Goal: Task Accomplishment & Management: Complete application form

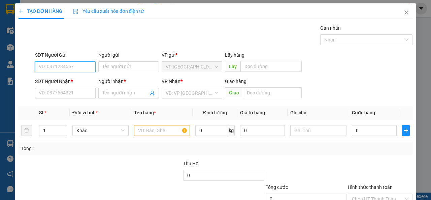
click at [69, 67] on input "SĐT Người Gửi" at bounding box center [65, 66] width 61 height 11
type input "0362924436"
click at [73, 87] on div "SĐT Người Nhận *" at bounding box center [65, 82] width 61 height 10
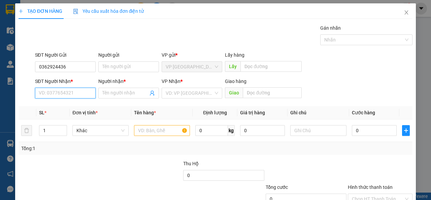
click at [73, 91] on input "SĐT Người Nhận *" at bounding box center [65, 93] width 61 height 11
type input "0948806424"
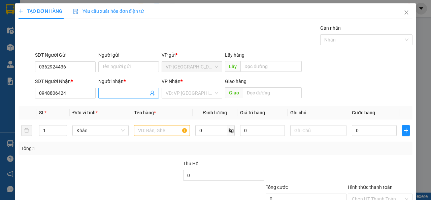
click at [107, 96] on input "Người nhận *" at bounding box center [125, 92] width 46 height 7
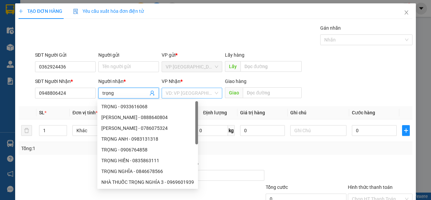
type input "trọng"
click at [192, 96] on input "search" at bounding box center [190, 93] width 48 height 10
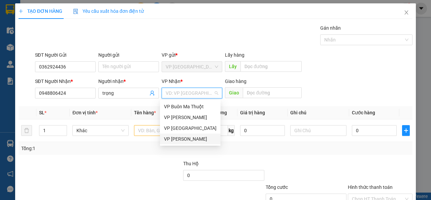
click at [204, 138] on div "VP [PERSON_NAME]" at bounding box center [190, 138] width 53 height 7
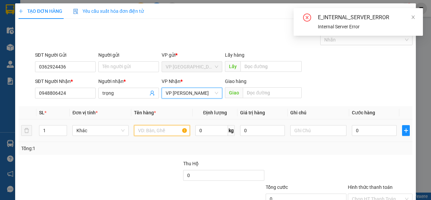
drag, startPoint x: 153, startPoint y: 133, endPoint x: 160, endPoint y: 126, distance: 9.3
click at [153, 133] on input "text" at bounding box center [162, 130] width 56 height 11
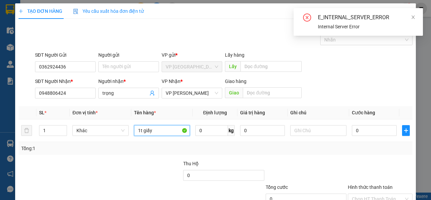
type input "1t giấy"
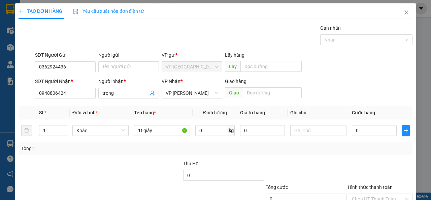
click at [369, 161] on div at bounding box center [380, 172] width 66 height 24
click at [372, 128] on input "0" at bounding box center [374, 130] width 45 height 11
type input "4"
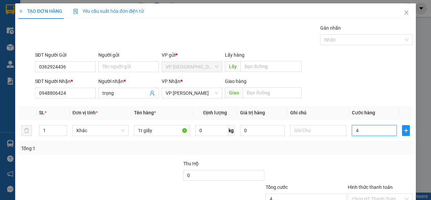
type input "40"
type input "400"
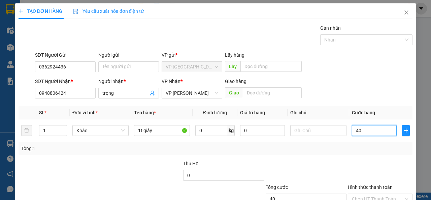
type input "400"
type input "4.000"
type input "40.000"
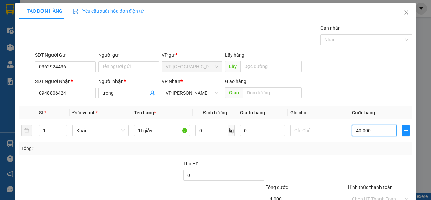
type input "40.000"
click at [380, 158] on div "Transit Pickup Surcharge Ids Transit Deliver Surcharge Ids Transit Deliver Surc…" at bounding box center [216, 130] width 394 height 212
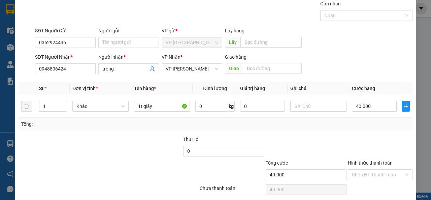
scroll to position [50, 0]
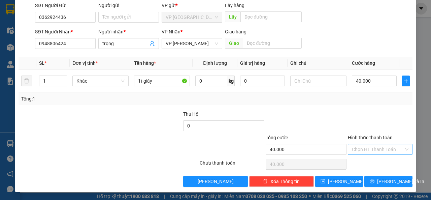
click at [383, 152] on input "Hình thức thanh toán" at bounding box center [378, 149] width 52 height 10
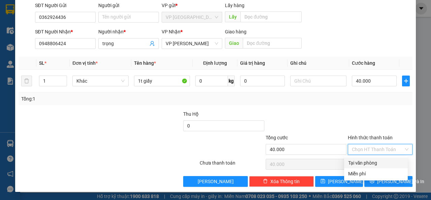
click at [376, 158] on div "Tại văn phòng" at bounding box center [376, 162] width 64 height 11
type input "0"
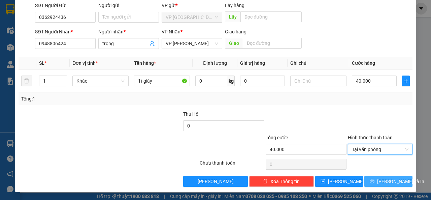
click at [384, 179] on span "[PERSON_NAME] và In" at bounding box center [400, 180] width 47 height 7
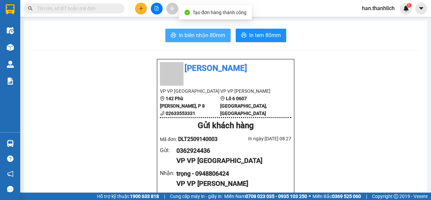
click at [195, 36] on span "In biên nhận 80mm" at bounding box center [202, 35] width 46 height 8
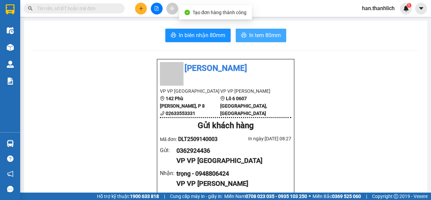
click at [262, 34] on span "In tem 80mm" at bounding box center [265, 35] width 32 height 8
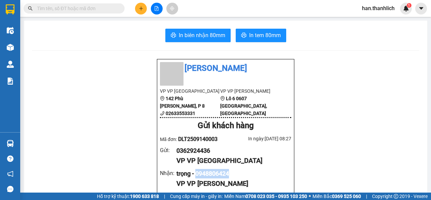
drag, startPoint x: 231, startPoint y: 173, endPoint x: 200, endPoint y: 176, distance: 31.5
click at [196, 175] on div "trọng - 0948806424" at bounding box center [230, 173] width 109 height 9
copy div "0948806424"
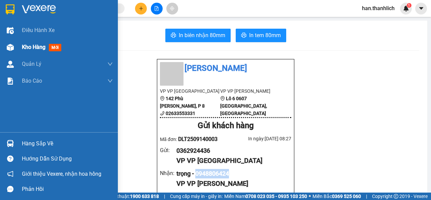
click at [10, 44] on img at bounding box center [10, 47] width 7 height 7
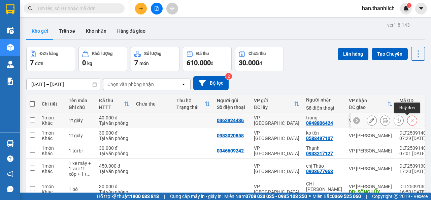
click at [410, 120] on icon at bounding box center [412, 120] width 5 height 5
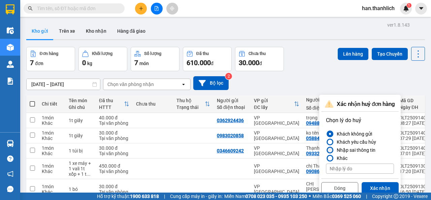
click at [341, 150] on div "Nhập sai thông tin" at bounding box center [354, 150] width 41 height 8
click at [326, 150] on input "Nhập sai thông tin" at bounding box center [326, 150] width 0 height 0
click at [384, 189] on button "Xác nhận" at bounding box center [380, 188] width 37 height 12
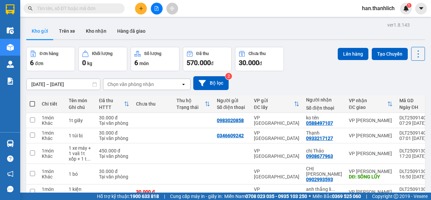
click at [136, 8] on button at bounding box center [141, 9] width 12 height 12
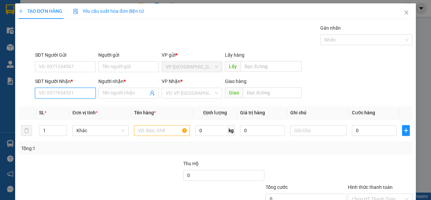
click at [72, 96] on input "SĐT Người Nhận *" at bounding box center [65, 93] width 61 height 11
paste input "0948806424"
type input "0948806424"
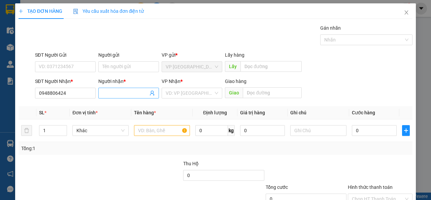
click at [119, 92] on input "Người nhận *" at bounding box center [125, 92] width 46 height 7
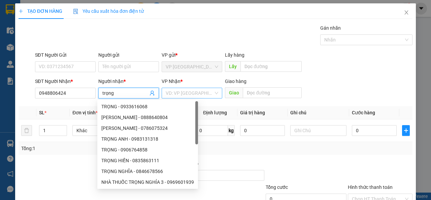
type input "trọng"
drag, startPoint x: 181, startPoint y: 94, endPoint x: 197, endPoint y: 112, distance: 23.9
click at [181, 95] on input "search" at bounding box center [190, 93] width 48 height 10
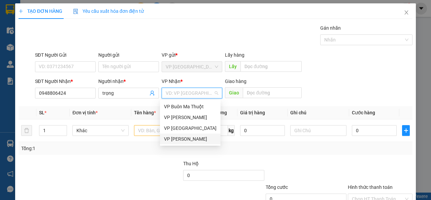
click at [201, 141] on div "VP [PERSON_NAME]" at bounding box center [190, 138] width 53 height 7
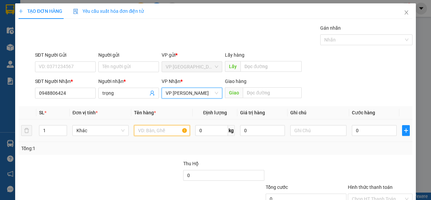
click at [140, 132] on input "text" at bounding box center [162, 130] width 56 height 11
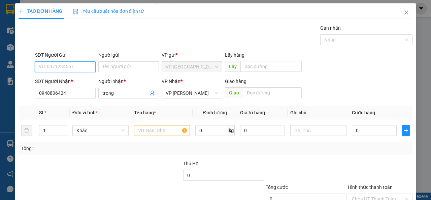
click at [69, 65] on input "SĐT Người Gửi" at bounding box center [65, 66] width 61 height 11
click at [61, 68] on input "0362924426" at bounding box center [65, 66] width 61 height 11
type input "0362924436"
click at [144, 125] on input "text" at bounding box center [162, 130] width 56 height 11
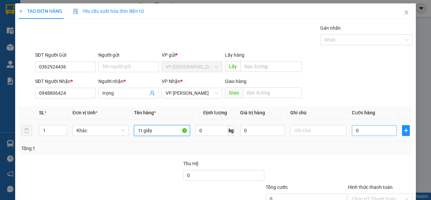
type input "1t giấy"
click at [365, 133] on input "0" at bounding box center [374, 130] width 45 height 11
type input "3"
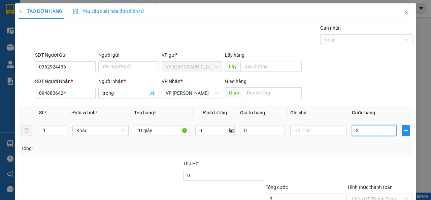
type input "30"
type input "300"
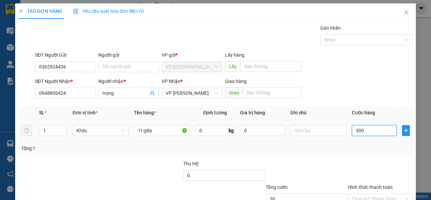
type input "300"
type input "3.000"
type input "30.000"
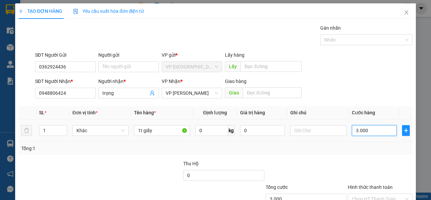
type input "30.000"
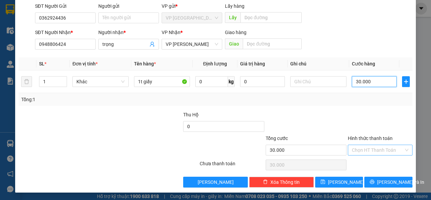
scroll to position [50, 0]
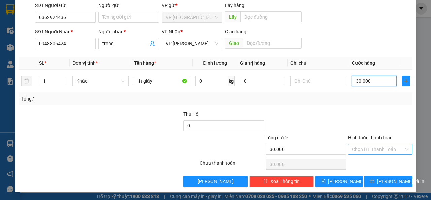
type input "30.000"
click at [374, 152] on input "Hình thức thanh toán" at bounding box center [378, 149] width 52 height 10
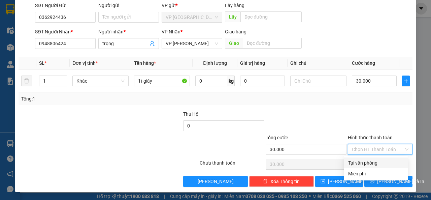
click at [369, 160] on div "Tại văn phòng" at bounding box center [376, 162] width 56 height 7
type input "0"
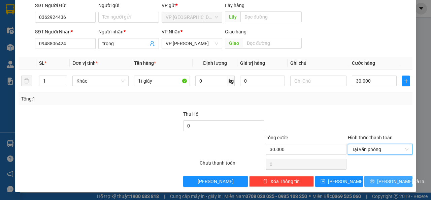
click at [372, 178] on button "[PERSON_NAME] và In" at bounding box center [388, 181] width 48 height 11
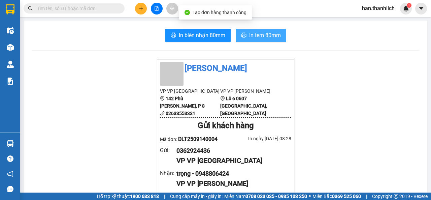
click at [275, 35] on span "In tem 80mm" at bounding box center [265, 35] width 32 height 8
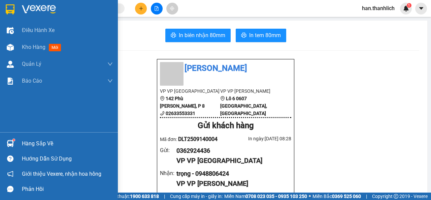
click at [13, 138] on div at bounding box center [10, 143] width 12 height 12
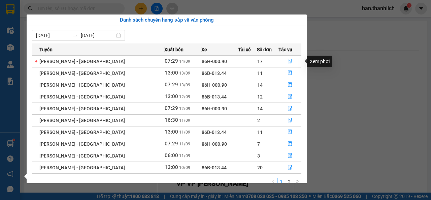
click at [288, 59] on icon "file-done" at bounding box center [290, 61] width 4 height 5
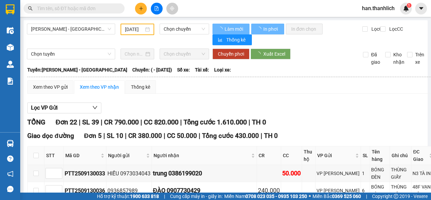
type input "[DATE]"
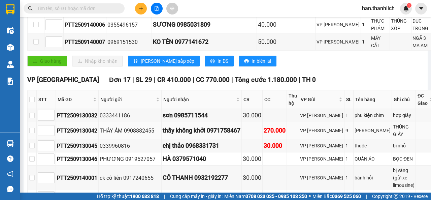
scroll to position [195, 0]
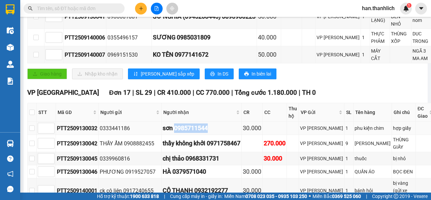
drag, startPoint x: 217, startPoint y: 131, endPoint x: 182, endPoint y: 133, distance: 34.7
click at [182, 133] on div "sơn 0985711544" at bounding box center [202, 127] width 78 height 9
copy div "0985711544"
click at [101, 8] on input "text" at bounding box center [76, 8] width 79 height 7
paste input "0985711544"
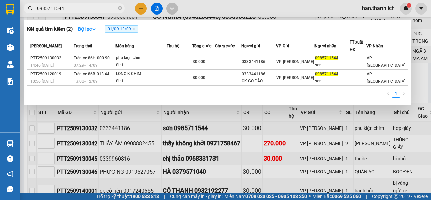
type input "0985711544"
click at [207, 122] on div at bounding box center [215, 100] width 431 height 200
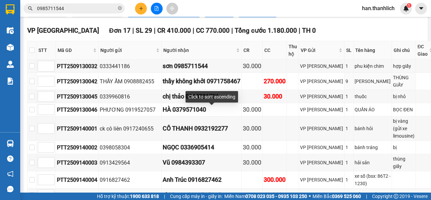
scroll to position [397, 0]
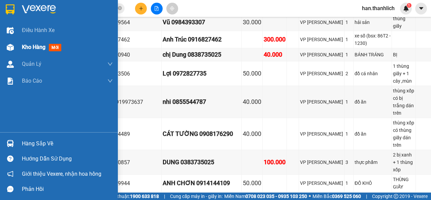
click at [16, 43] on div "Kho hàng mới" at bounding box center [59, 47] width 118 height 17
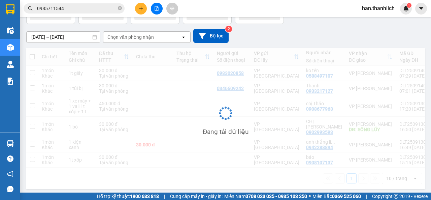
scroll to position [58, 0]
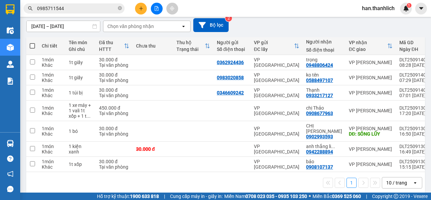
click at [31, 44] on span at bounding box center [32, 45] width 5 height 5
click at [32, 42] on input "checkbox" at bounding box center [32, 42] width 0 height 0
checkbox input "true"
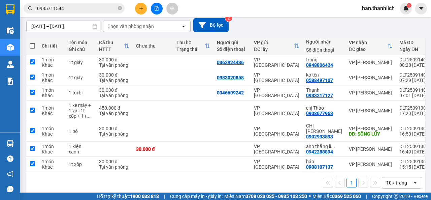
checkbox input "true"
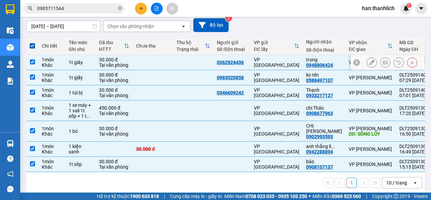
click at [148, 66] on td at bounding box center [153, 62] width 40 height 15
checkbox input "false"
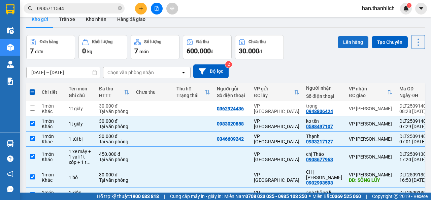
scroll to position [0, 0]
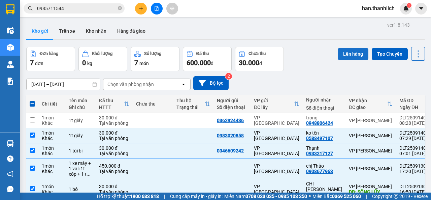
click at [351, 53] on button "Lên hàng" at bounding box center [353, 54] width 31 height 12
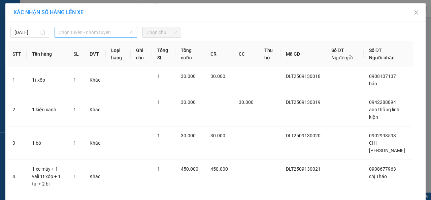
click at [102, 29] on span "Chọn tuyến - nhóm tuyến" at bounding box center [96, 32] width 74 height 10
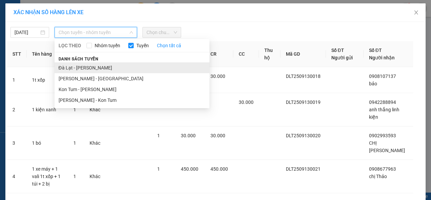
click at [90, 70] on li "Đà Lạt - [PERSON_NAME]" at bounding box center [132, 67] width 155 height 11
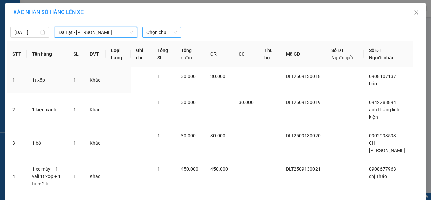
click at [169, 32] on span "Chọn chuyến" at bounding box center [161, 32] width 31 height 10
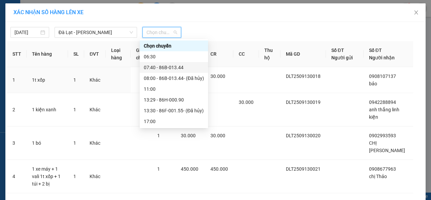
click at [171, 67] on div "07:40 - 86B-013.44" at bounding box center [174, 67] width 60 height 7
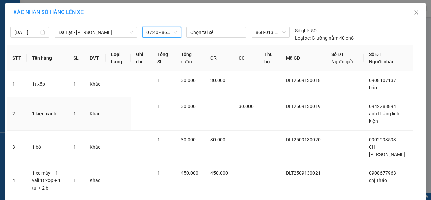
scroll to position [84, 0]
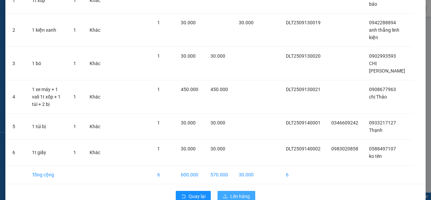
click at [237, 192] on span "Lên hàng" at bounding box center [240, 195] width 20 height 7
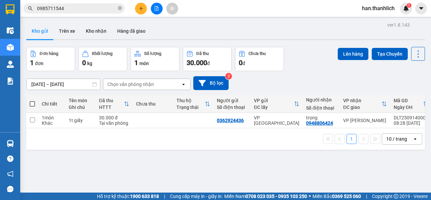
click at [147, 10] on div at bounding box center [156, 9] width 51 height 12
click at [143, 8] on button at bounding box center [141, 9] width 12 height 12
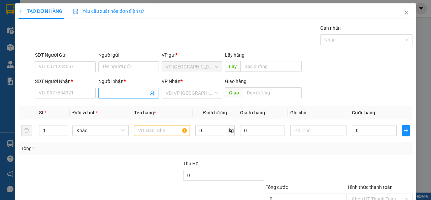
click at [107, 94] on input "Người nhận *" at bounding box center [125, 92] width 46 height 7
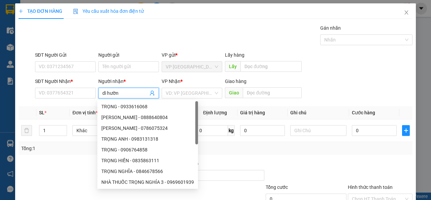
type input "dì hường"
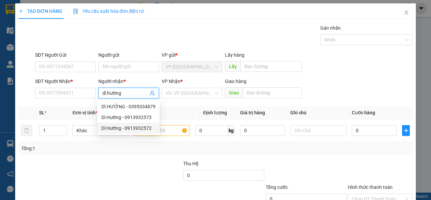
click at [146, 129] on div "Dì Hường - 0913932572" at bounding box center [128, 127] width 54 height 7
type input "0913932572"
type input "Dì Hường"
click at [185, 92] on input "search" at bounding box center [190, 93] width 48 height 10
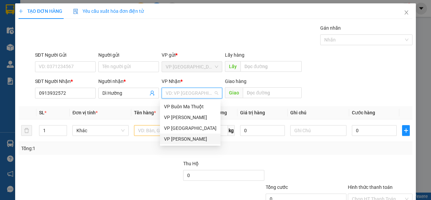
click at [176, 137] on div "VP [PERSON_NAME]" at bounding box center [190, 138] width 53 height 7
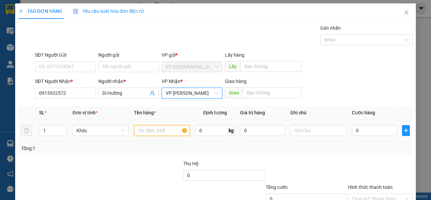
click at [139, 133] on input "text" at bounding box center [162, 130] width 56 height 11
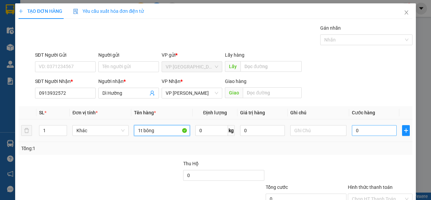
type input "1t bông"
click at [366, 127] on input "0" at bounding box center [374, 130] width 45 height 11
type input "7"
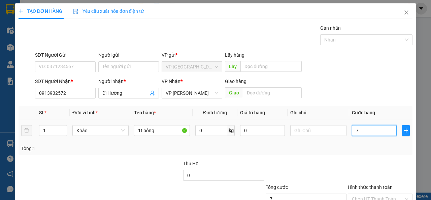
type input "70"
type input "700"
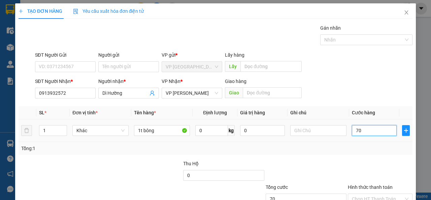
type input "700"
type input "7.000"
type input "70.000"
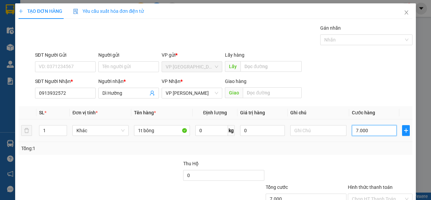
type input "70.000"
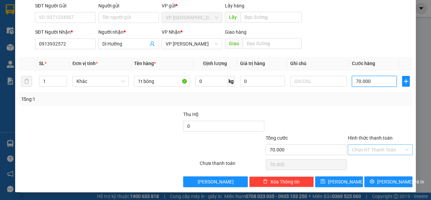
scroll to position [50, 0]
type input "70.000"
click at [363, 148] on input "Hình thức thanh toán" at bounding box center [378, 149] width 52 height 10
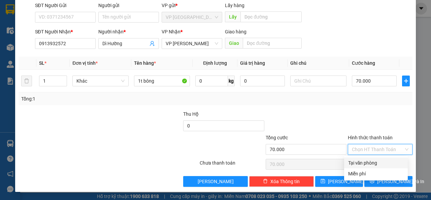
click at [364, 161] on div "Tại văn phòng" at bounding box center [376, 162] width 56 height 7
type input "0"
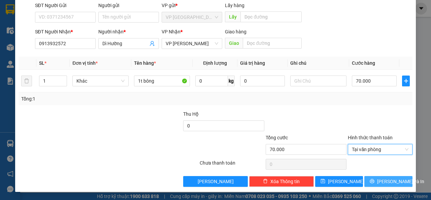
click at [384, 184] on span "[PERSON_NAME] và In" at bounding box center [400, 180] width 47 height 7
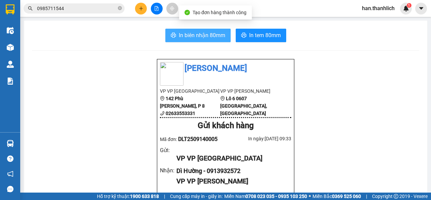
click at [179, 34] on span "In biên nhận 80mm" at bounding box center [202, 35] width 46 height 8
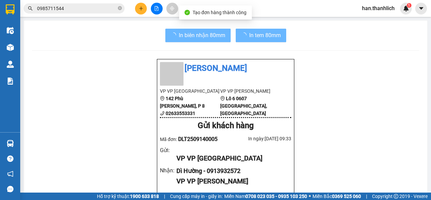
click at [249, 38] on span "In tem 80mm" at bounding box center [265, 35] width 32 height 8
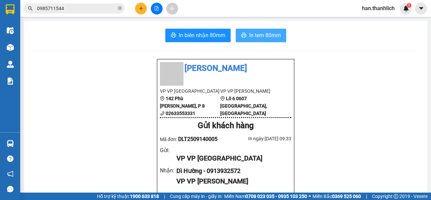
click at [259, 37] on span "In tem 80mm" at bounding box center [265, 35] width 32 height 8
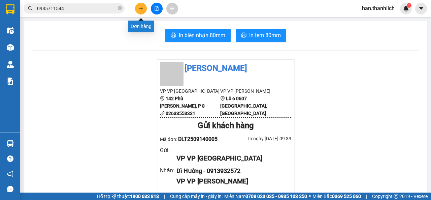
click at [140, 7] on icon "plus" at bounding box center [141, 8] width 5 height 5
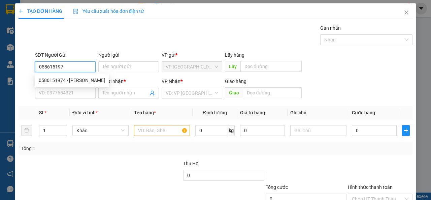
type input "0586151974"
click at [69, 78] on div "0586151974 - [PERSON_NAME]" at bounding box center [72, 79] width 66 height 7
type input "gia bảo"
type input "0385241276"
type input "PHÁT"
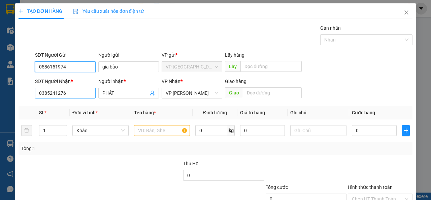
type input "0586151974"
drag, startPoint x: 85, startPoint y: 94, endPoint x: 30, endPoint y: 94, distance: 55.2
click at [30, 94] on div "SĐT Người Nhận * 0385241276 0385241276 Người nhận * PHÁT VP Nhận * VP [PERSON_N…" at bounding box center [215, 89] width 395 height 24
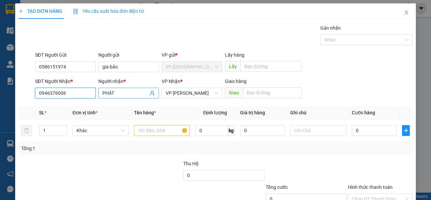
type input "0946376006"
drag, startPoint x: 122, startPoint y: 93, endPoint x: 77, endPoint y: 82, distance: 46.1
click at [94, 91] on div "SĐT Người Nhận * 0946376006 Người nhận * PHÁT PHÁT VP Nhận * VP [PERSON_NAME] G…" at bounding box center [224, 89] width 380 height 24
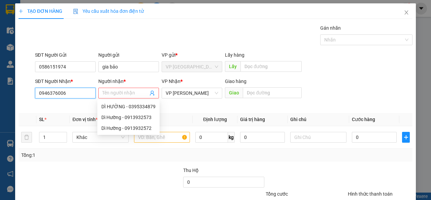
click at [72, 94] on input "0946376006" at bounding box center [65, 93] width 61 height 11
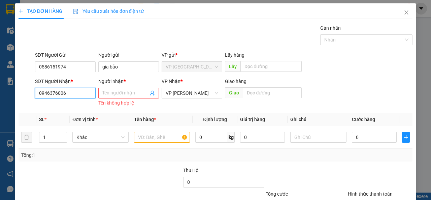
click at [50, 93] on input "0946376006" at bounding box center [65, 93] width 61 height 11
click at [57, 93] on input "0946376006" at bounding box center [65, 93] width 61 height 11
click at [71, 97] on input "0946376006" at bounding box center [65, 93] width 61 height 11
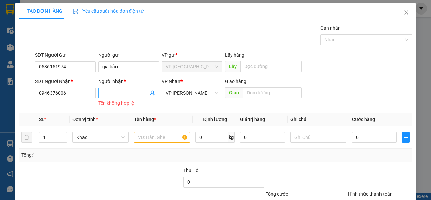
click at [123, 91] on input "Người nhận *" at bounding box center [125, 92] width 46 height 7
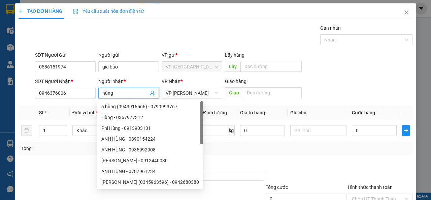
type input "hùng"
click at [210, 154] on div "Tổng: 1" at bounding box center [216, 148] width 394 height 13
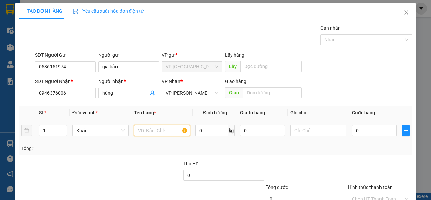
click at [173, 131] on input "text" at bounding box center [162, 130] width 56 height 11
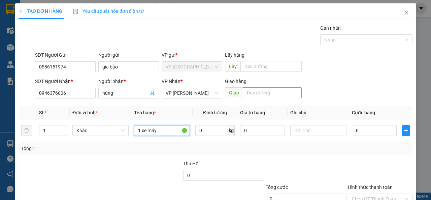
type input "1 xe máy"
click at [269, 90] on input "text" at bounding box center [272, 92] width 59 height 11
type input "phú long"
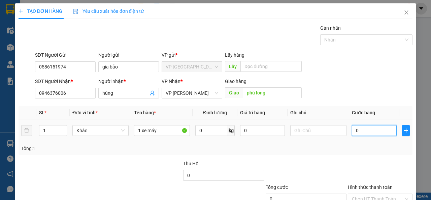
drag, startPoint x: 368, startPoint y: 131, endPoint x: 359, endPoint y: 130, distance: 9.6
click at [368, 131] on input "0" at bounding box center [374, 130] width 45 height 11
type input "3"
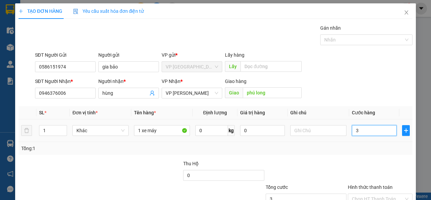
type input "30"
type input "300"
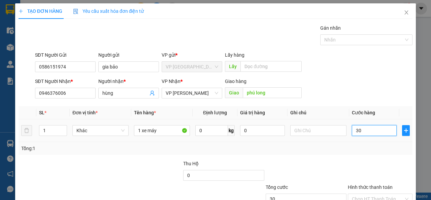
type input "300"
type input "3.000"
type input "30.000"
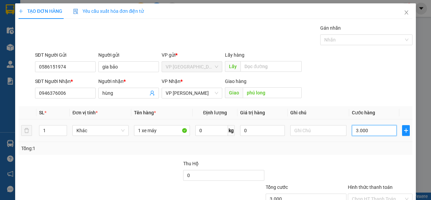
type input "30.000"
type input "300.000"
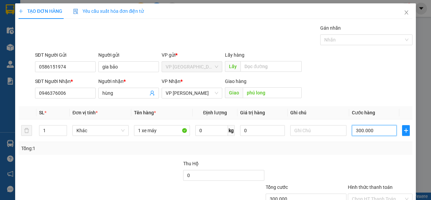
type input "300.000"
click at [374, 164] on div at bounding box center [380, 172] width 66 height 24
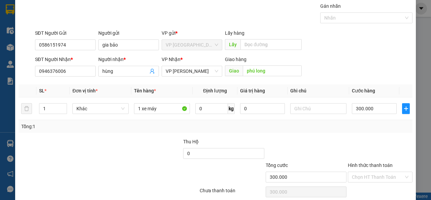
scroll to position [50, 0]
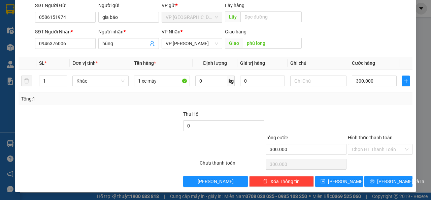
click at [351, 113] on div at bounding box center [380, 122] width 66 height 24
click at [361, 149] on input "Hình thức thanh toán" at bounding box center [378, 149] width 52 height 10
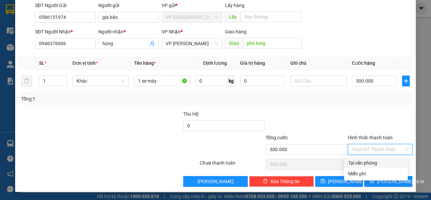
click at [371, 162] on div "Tại văn phòng" at bounding box center [376, 162] width 56 height 7
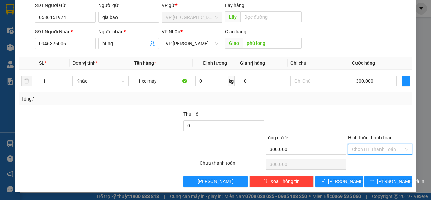
click at [360, 119] on div at bounding box center [380, 122] width 66 height 24
click at [374, 149] on input "Hình thức thanh toán" at bounding box center [378, 149] width 52 height 10
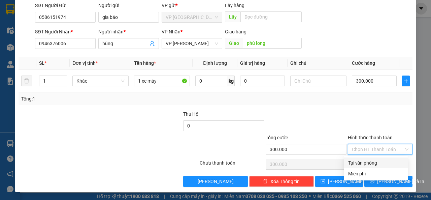
click at [365, 163] on div "Tại văn phòng" at bounding box center [376, 162] width 56 height 7
type input "0"
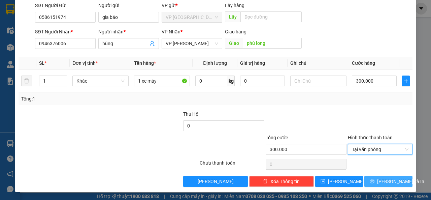
click at [382, 181] on span "[PERSON_NAME] và In" at bounding box center [400, 180] width 47 height 7
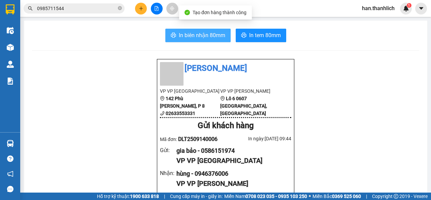
click at [220, 41] on button "In biên nhận 80mm" at bounding box center [197, 35] width 65 height 13
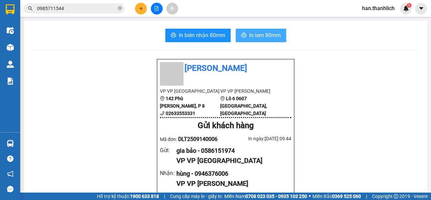
click at [267, 36] on span "In tem 80mm" at bounding box center [265, 35] width 32 height 8
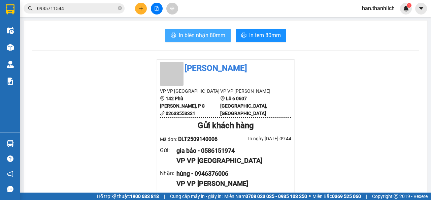
click at [185, 33] on span "In biên nhận 80mm" at bounding box center [202, 35] width 46 height 8
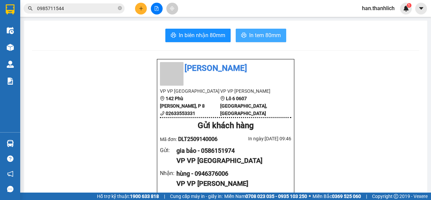
click at [266, 40] on button "In tem 80mm" at bounding box center [261, 35] width 51 height 13
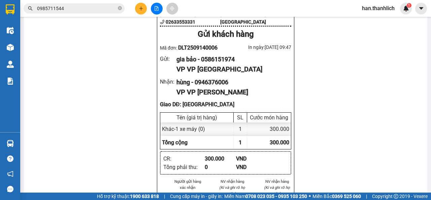
scroll to position [101, 0]
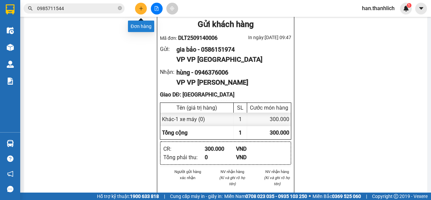
click at [137, 10] on button at bounding box center [141, 9] width 12 height 12
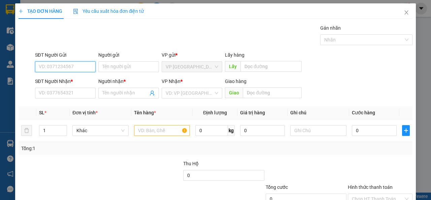
click at [72, 65] on input "SĐT Người Gửi" at bounding box center [65, 66] width 61 height 11
type input "0942335916"
click at [70, 98] on div "SĐT Người Nhận * VD: 0377654321" at bounding box center [65, 89] width 61 height 24
click at [79, 86] on div "SĐT Người Nhận *" at bounding box center [65, 82] width 61 height 10
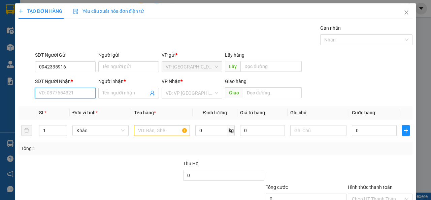
click at [78, 92] on input "SĐT Người Nhận *" at bounding box center [65, 93] width 61 height 11
type input "0889688799"
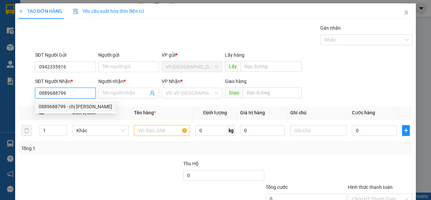
click at [87, 106] on div "0889688799 - chị [PERSON_NAME]" at bounding box center [75, 106] width 73 height 7
type input "chị [PERSON_NAME]"
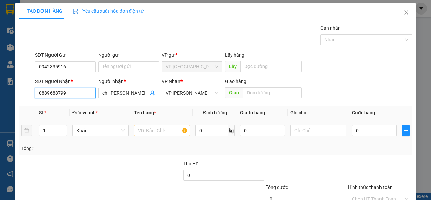
type input "0889688799"
click at [148, 126] on input "text" at bounding box center [162, 130] width 56 height 11
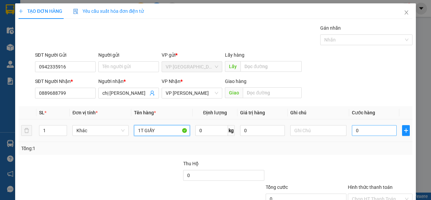
type input "1T GIẤY"
click at [370, 126] on input "0" at bounding box center [374, 130] width 45 height 11
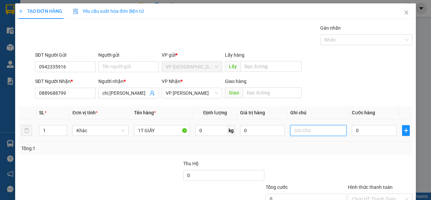
click at [300, 129] on input "text" at bounding box center [318, 130] width 56 height 11
type input "H"
click at [367, 130] on input "0" at bounding box center [374, 130] width 45 height 11
type input "3"
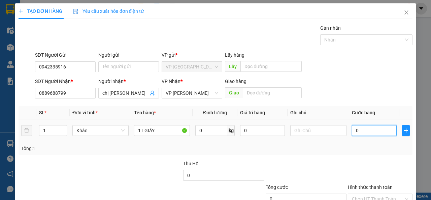
type input "3"
type input "30"
type input "300"
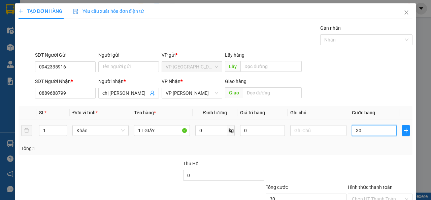
type input "300"
type input "3.000"
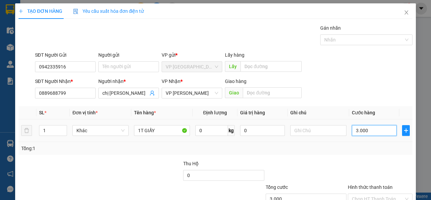
type input "30.000"
click at [354, 158] on div "Transit Pickup Surcharge Ids Transit Deliver Surcharge Ids Transit Deliver Surc…" at bounding box center [216, 130] width 394 height 212
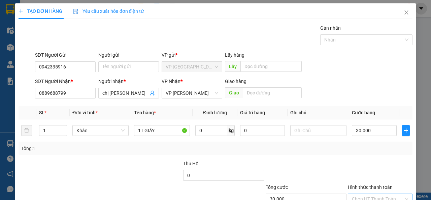
scroll to position [50, 0]
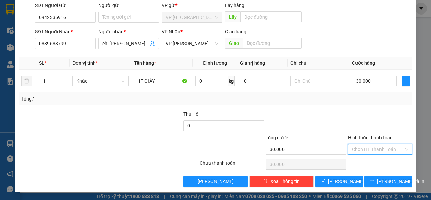
click at [356, 147] on input "Hình thức thanh toán" at bounding box center [378, 149] width 52 height 10
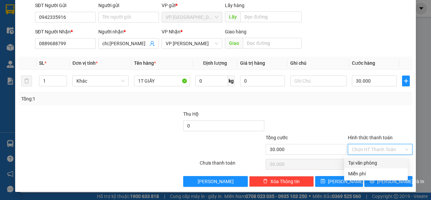
drag, startPoint x: 354, startPoint y: 161, endPoint x: 398, endPoint y: 169, distance: 45.2
click at [354, 161] on div "Tại văn phòng" at bounding box center [376, 162] width 56 height 7
type input "0"
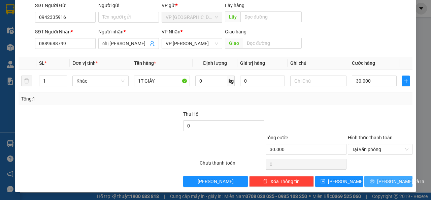
click at [385, 181] on span "[PERSON_NAME] và In" at bounding box center [400, 180] width 47 height 7
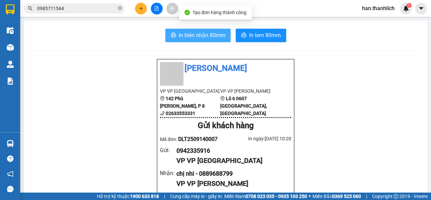
click at [176, 36] on button "In biên nhận 80mm" at bounding box center [197, 35] width 65 height 13
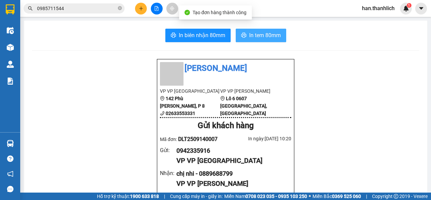
click at [258, 34] on span "In tem 80mm" at bounding box center [265, 35] width 32 height 8
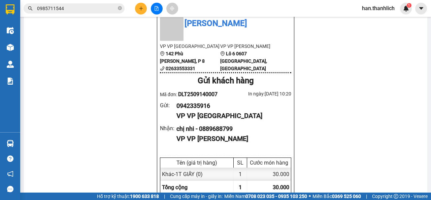
scroll to position [67, 0]
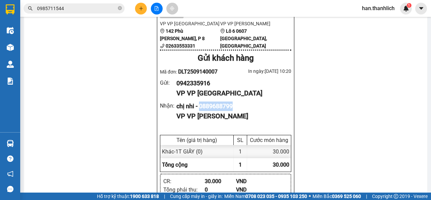
drag, startPoint x: 233, startPoint y: 106, endPoint x: 199, endPoint y: 106, distance: 34.0
click at [199, 106] on div "chị nhi - 0889688799" at bounding box center [230, 105] width 109 height 9
copy div "0889688799"
click at [144, 9] on button at bounding box center [141, 9] width 12 height 12
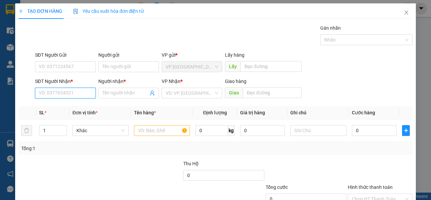
click at [48, 98] on input "SĐT Người Nhận *" at bounding box center [65, 93] width 61 height 11
paste input "0889688799"
click at [80, 90] on input "0889688799" at bounding box center [65, 93] width 61 height 11
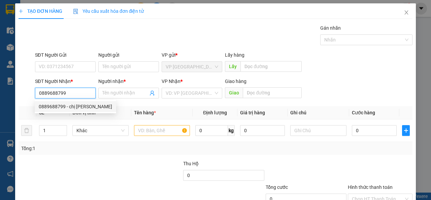
type input "0889688799"
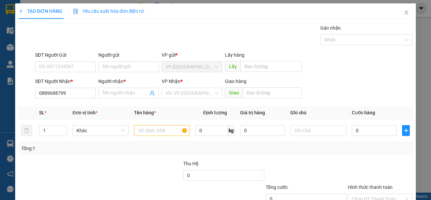
click at [81, 103] on div "Transit Pickup Surcharge Ids Transit Deliver Surcharge Ids Transit Deliver Surc…" at bounding box center [216, 130] width 394 height 212
click at [83, 93] on input "0889688799" at bounding box center [65, 93] width 61 height 11
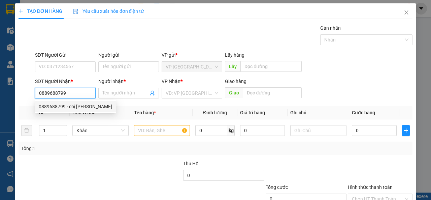
click at [74, 108] on div "0889688799 - chị [PERSON_NAME]" at bounding box center [75, 106] width 73 height 7
type input "chị [PERSON_NAME]"
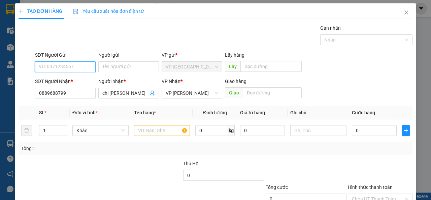
click at [65, 67] on input "SĐT Người Gửi" at bounding box center [65, 66] width 61 height 11
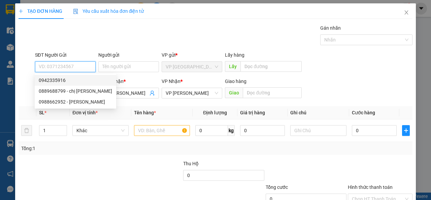
click at [58, 78] on div "0942335916" at bounding box center [75, 79] width 73 height 7
type input "0942335916"
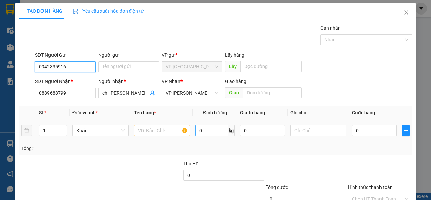
scroll to position [50, 0]
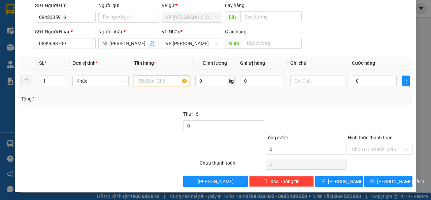
click at [157, 78] on input "text" at bounding box center [162, 80] width 56 height 11
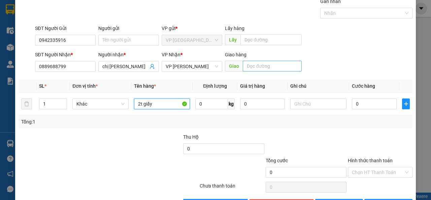
scroll to position [16, 0]
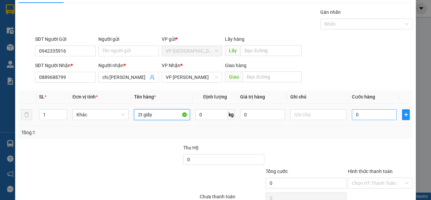
type input "2t giấy"
click at [377, 116] on input "0" at bounding box center [374, 114] width 45 height 11
type input "+6"
type input "6"
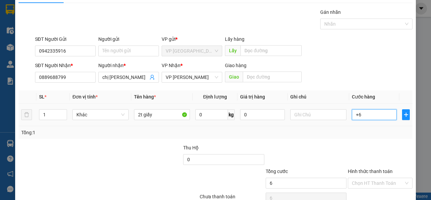
type input "+60"
type input "60"
type input "+600"
type input "600"
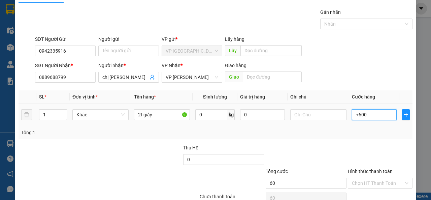
type input "600"
type input "+6.000"
type input "6.000"
type input "+60.000"
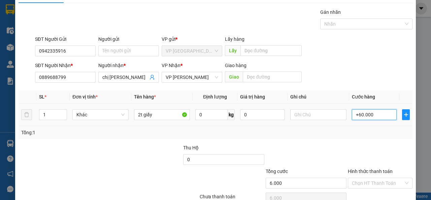
type input "60.000"
type input "+6.000"
type input "6.000"
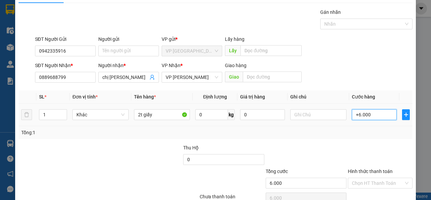
type input "+600"
type input "600"
type input "+60"
type input "60"
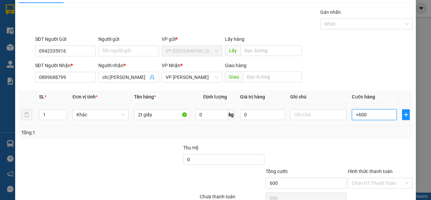
type input "60"
type input "+6"
type input "6"
type input "+"
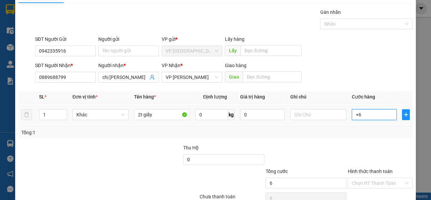
type input "0"
type input "06"
type input "6"
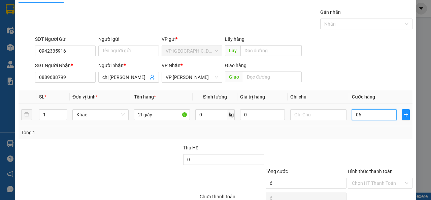
type input "060"
type input "60"
type input "0.600"
type input "600"
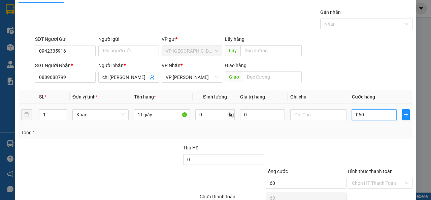
type input "600"
type input "06.000"
type input "6.000"
type input "060.000"
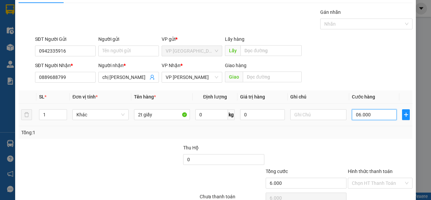
type input "60.000"
click at [378, 143] on div "Transit Pickup Surcharge Ids Transit Deliver Surcharge Ids Transit Deliver Surc…" at bounding box center [216, 114] width 394 height 212
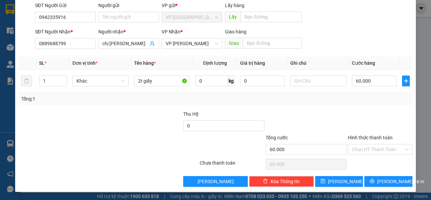
click at [356, 119] on div at bounding box center [380, 122] width 66 height 24
click at [161, 102] on div "Tổng: 1" at bounding box center [94, 98] width 146 height 7
click at [358, 117] on div at bounding box center [380, 122] width 66 height 24
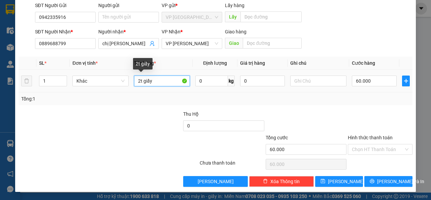
click at [161, 80] on input "2t giấy" at bounding box center [162, 80] width 56 height 11
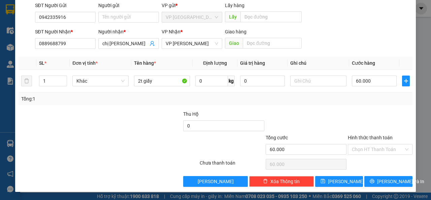
click at [156, 111] on div at bounding box center [141, 122] width 83 height 24
click at [151, 108] on div "Transit Pickup Surcharge Ids Transit Deliver Surcharge Ids Transit Deliver Surc…" at bounding box center [216, 81] width 394 height 212
click at [303, 79] on input "text" at bounding box center [318, 80] width 56 height 11
type input "trái"
drag, startPoint x: 336, startPoint y: 109, endPoint x: 345, endPoint y: 96, distance: 15.8
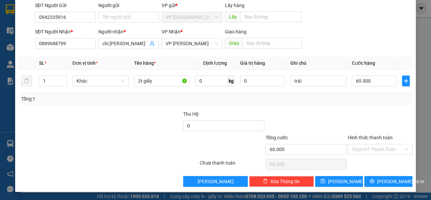
click at [337, 106] on div "Transit Pickup Surcharge Ids Transit Deliver Surcharge Ids Transit Deliver Surc…" at bounding box center [216, 81] width 394 height 212
click at [362, 80] on input "60.000" at bounding box center [374, 80] width 45 height 11
type input "5"
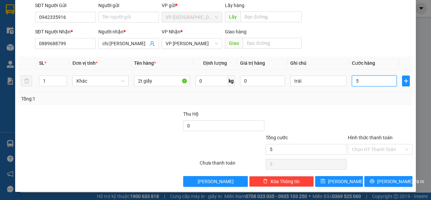
type input "50"
type input "500"
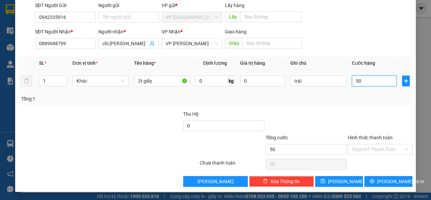
type input "500"
type input "5.000"
type input "50.000"
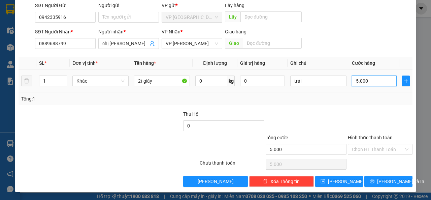
type input "50.000"
drag, startPoint x: 351, startPoint y: 123, endPoint x: 354, endPoint y: 121, distance: 4.1
click at [351, 123] on div at bounding box center [380, 122] width 66 height 24
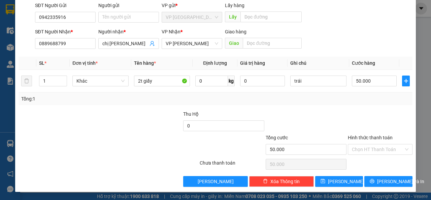
click at [133, 125] on div at bounding box center [141, 122] width 83 height 24
click at [79, 20] on input "0942335916" at bounding box center [65, 17] width 61 height 11
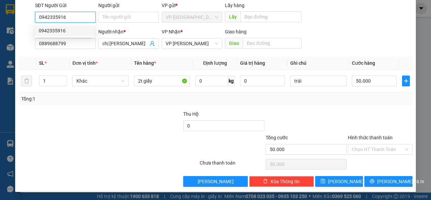
click at [48, 17] on input "0942335916" at bounding box center [65, 17] width 61 height 11
click at [56, 19] on input "0942335916" at bounding box center [65, 17] width 61 height 11
click at [130, 129] on div at bounding box center [141, 122] width 83 height 24
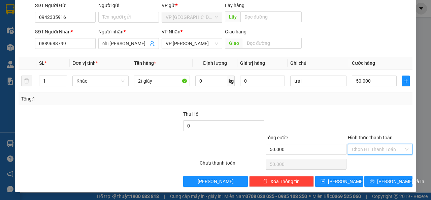
click at [377, 145] on input "Hình thức thanh toán" at bounding box center [378, 149] width 52 height 10
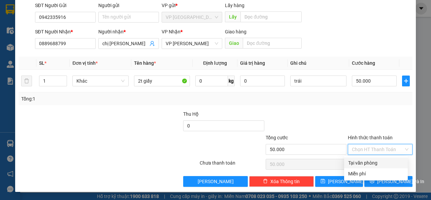
click at [372, 165] on div "Tại văn phòng" at bounding box center [376, 162] width 56 height 7
type input "0"
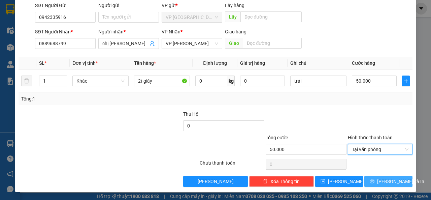
click at [381, 184] on span "[PERSON_NAME] và In" at bounding box center [400, 180] width 47 height 7
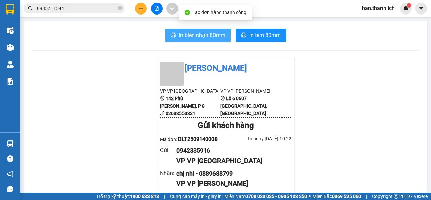
click at [197, 38] on span "In biên nhận 80mm" at bounding box center [202, 35] width 46 height 8
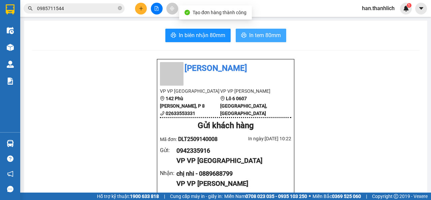
click at [257, 35] on span "In tem 80mm" at bounding box center [265, 35] width 32 height 8
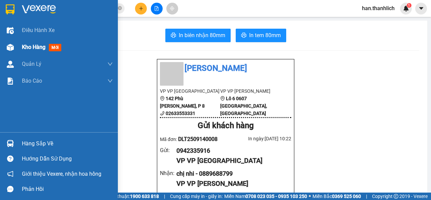
click at [18, 48] on div "Kho hàng mới" at bounding box center [59, 47] width 118 height 17
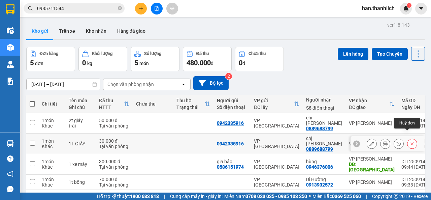
click at [410, 141] on icon at bounding box center [412, 143] width 5 height 5
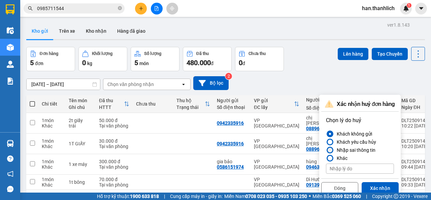
click at [361, 149] on div "Nhập sai thông tin" at bounding box center [354, 150] width 41 height 8
click at [326, 150] on input "Nhập sai thông tin" at bounding box center [326, 150] width 0 height 0
click at [381, 185] on button "Xác nhận" at bounding box center [380, 188] width 37 height 12
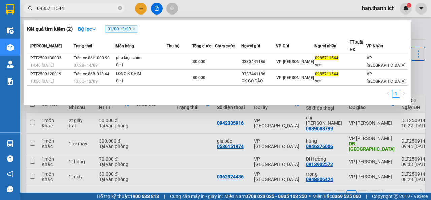
click at [90, 5] on input "0985711544" at bounding box center [76, 8] width 79 height 7
type input "0"
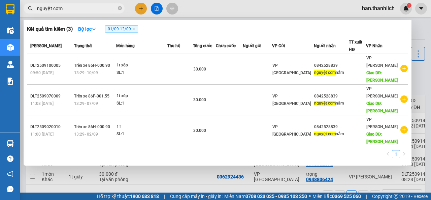
type input "nguyệt cơm"
click at [122, 8] on span "nguyệt cơm" at bounding box center [74, 8] width 101 height 10
click at [134, 28] on icon "close" at bounding box center [133, 28] width 3 height 3
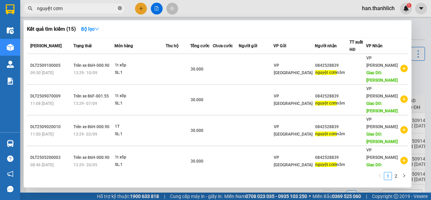
click at [119, 9] on icon "close-circle" at bounding box center [120, 8] width 4 height 4
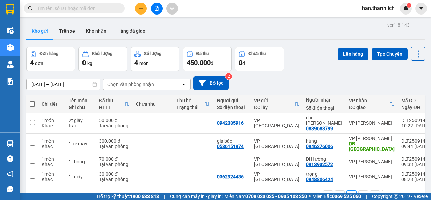
click at [78, 4] on span at bounding box center [74, 8] width 101 height 10
click at [77, 7] on input "text" at bounding box center [76, 8] width 79 height 7
type input "s"
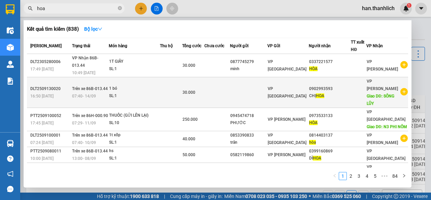
type input "hoa"
click at [339, 92] on td "0902993593 CHỊ [PERSON_NAME]" at bounding box center [330, 92] width 42 height 31
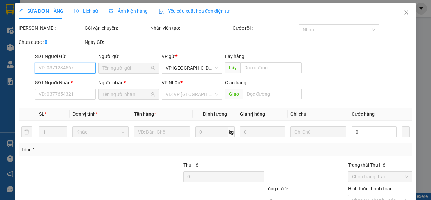
type input "0902993593"
type input "SÔNG LŨY"
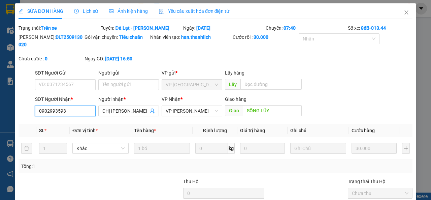
drag, startPoint x: 68, startPoint y: 112, endPoint x: 14, endPoint y: 117, distance: 54.4
click at [14, 117] on div "SỬA ĐƠN HÀNG Lịch sử Ảnh kiện hàng Yêu cầu xuất hóa đơn điện tử Total Paid Fee …" at bounding box center [215, 100] width 431 height 200
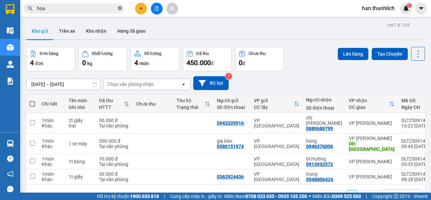
click at [121, 8] on icon "close-circle" at bounding box center [120, 8] width 4 height 4
click at [101, 6] on input "text" at bounding box center [76, 8] width 79 height 7
paste input "0902993593"
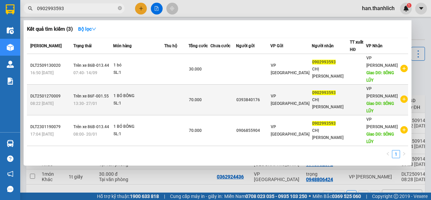
click at [359, 85] on td at bounding box center [358, 100] width 16 height 31
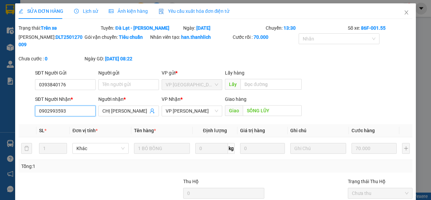
drag, startPoint x: 68, startPoint y: 111, endPoint x: 16, endPoint y: 113, distance: 51.6
click at [17, 113] on div "SỬA ĐƠN HÀNG Lịch sử Ảnh kiện hàng Yêu cầu xuất hóa đơn điện tử Total Paid Fee …" at bounding box center [215, 131] width 401 height 256
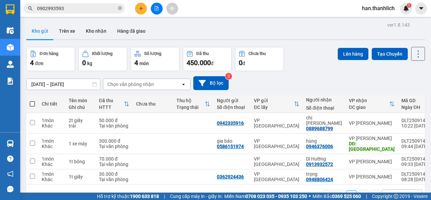
click at [73, 10] on input "0902993593" at bounding box center [76, 8] width 79 height 7
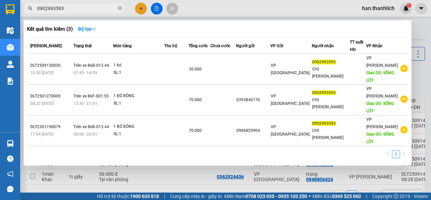
click at [57, 8] on input "0902993593" at bounding box center [76, 8] width 79 height 7
click at [120, 8] on icon "close-circle" at bounding box center [120, 8] width 4 height 4
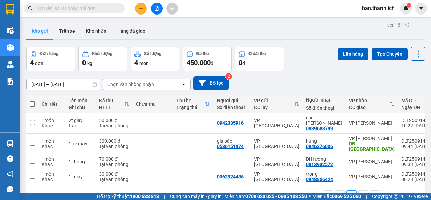
click at [70, 7] on input "text" at bounding box center [76, 8] width 79 height 7
click at [91, 12] on input "text" at bounding box center [76, 8] width 79 height 7
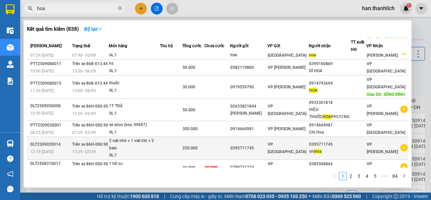
scroll to position [88, 0]
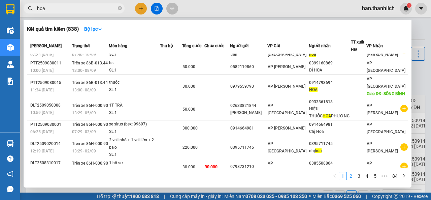
click at [352, 174] on link "2" at bounding box center [350, 175] width 7 height 7
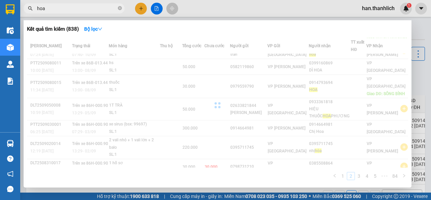
scroll to position [74, 0]
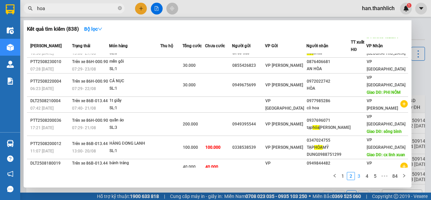
click at [362, 174] on link "3" at bounding box center [358, 175] width 7 height 7
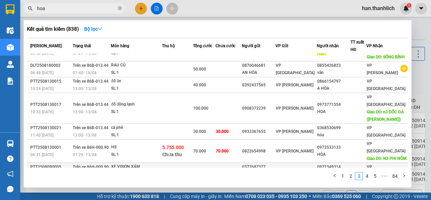
scroll to position [0, 0]
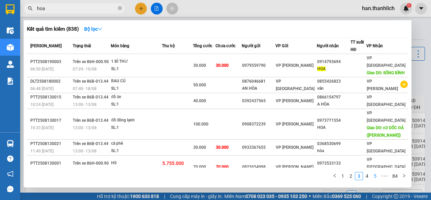
click at [374, 175] on link "5" at bounding box center [374, 175] width 7 height 7
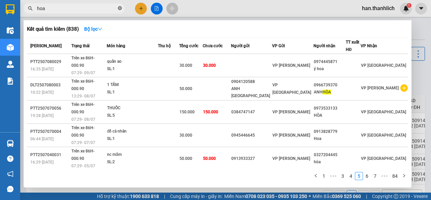
click at [120, 6] on span at bounding box center [120, 8] width 4 height 6
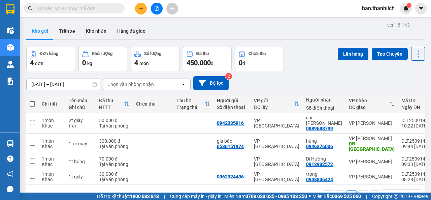
click at [74, 8] on input "text" at bounding box center [76, 8] width 79 height 7
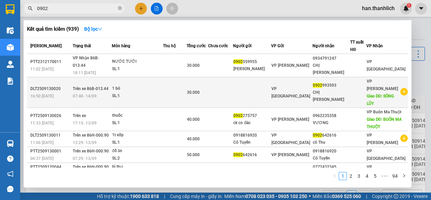
click at [328, 82] on div "0902 993593" at bounding box center [331, 85] width 37 height 7
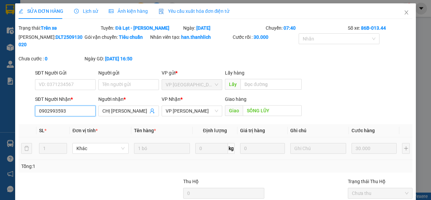
drag, startPoint x: 69, startPoint y: 110, endPoint x: 0, endPoint y: 106, distance: 68.8
click at [0, 106] on div "SỬA ĐƠN HÀNG Lịch sử Ảnh kiện hàng Yêu cầu xuất hóa đơn điện tử Total Paid Fee …" at bounding box center [215, 100] width 431 height 200
click at [404, 12] on icon "close" at bounding box center [406, 12] width 5 height 5
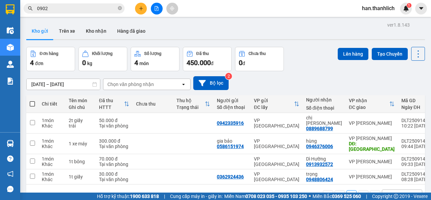
click at [67, 7] on input "0902" at bounding box center [76, 8] width 79 height 7
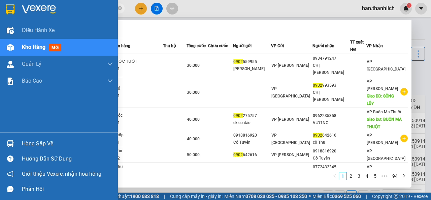
drag, startPoint x: 67, startPoint y: 7, endPoint x: 12, endPoint y: 4, distance: 55.7
click at [12, 4] on section "Kết quả tìm kiếm ( 939 ) Bộ lọc Mã ĐH Trạng thái Món hàng Thu hộ Tổng cước Chưa…" at bounding box center [215, 100] width 431 height 200
paste input "993593"
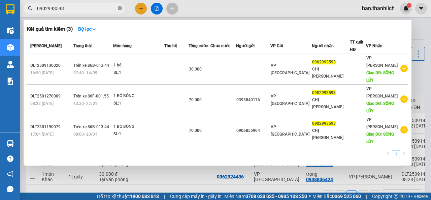
click at [121, 9] on icon "close-circle" at bounding box center [120, 8] width 4 height 4
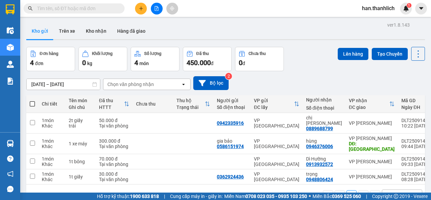
click at [89, 7] on input "text" at bounding box center [76, 8] width 79 height 7
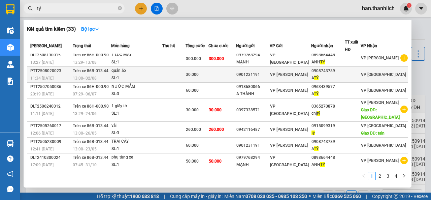
scroll to position [60, 0]
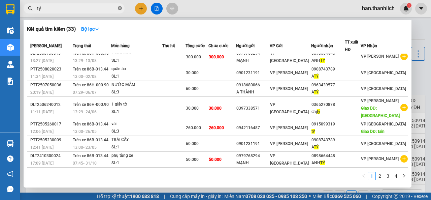
click at [119, 8] on icon "close-circle" at bounding box center [120, 8] width 4 height 4
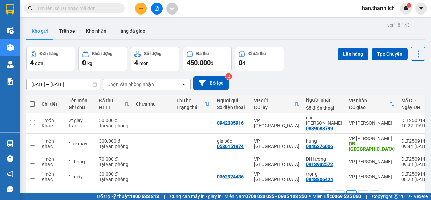
click at [81, 3] on div "Kết quả tìm kiếm ( 33 ) Bộ lọc Mã ĐH Trạng thái Món hàng Thu hộ Tổng cước Chưa …" at bounding box center [65, 9] width 131 height 12
click at [80, 6] on input "text" at bounding box center [76, 8] width 79 height 7
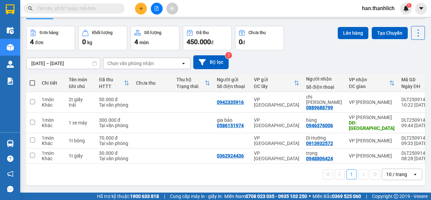
scroll to position [31, 0]
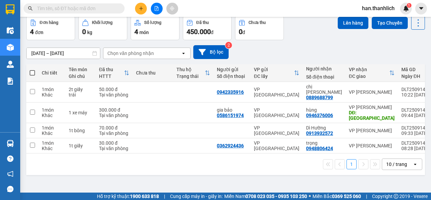
drag, startPoint x: 269, startPoint y: 161, endPoint x: 292, endPoint y: 152, distance: 24.0
click at [269, 160] on div "1 10 / trang open" at bounding box center [225, 163] width 393 height 11
click at [413, 161] on icon "open" at bounding box center [415, 163] width 5 height 5
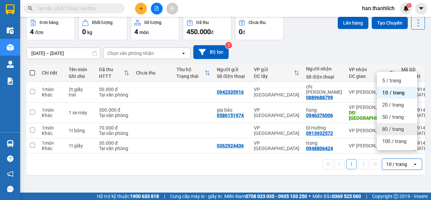
click at [400, 134] on div "80 / trang" at bounding box center [397, 129] width 40 height 12
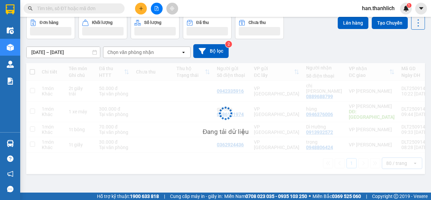
click at [382, 156] on div "Chi tiết Tên món Ghi chú Đã thu HTTT Chưa thu Thu hộ Trạng thái Người gửi Số đi…" at bounding box center [225, 118] width 399 height 111
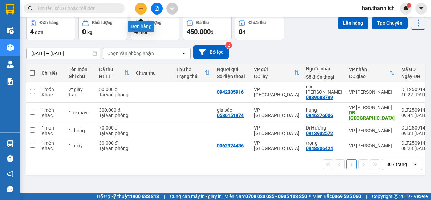
click at [140, 9] on icon "plus" at bounding box center [141, 8] width 5 height 5
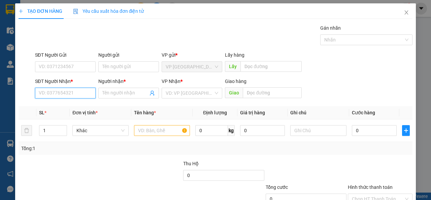
click at [53, 92] on input "SĐT Người Nhận *" at bounding box center [65, 93] width 61 height 11
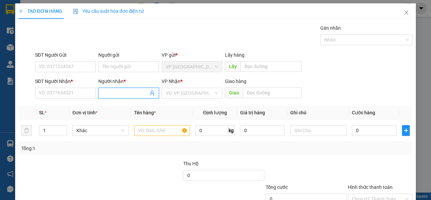
drag, startPoint x: 127, startPoint y: 89, endPoint x: 121, endPoint y: 93, distance: 7.1
click at [126, 91] on input "Người nhận *" at bounding box center [125, 92] width 46 height 7
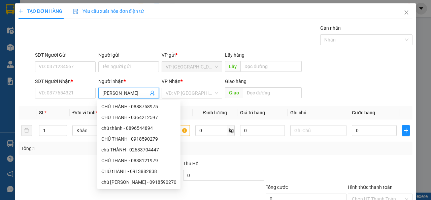
click at [109, 95] on input "[PERSON_NAME]" at bounding box center [125, 92] width 46 height 7
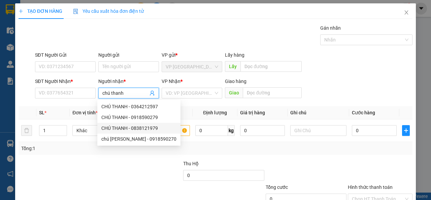
click at [147, 128] on div "CHÚ THANH - 0838121979" at bounding box center [138, 127] width 75 height 7
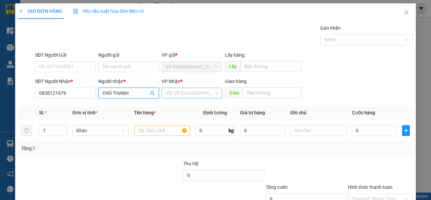
click at [181, 94] on input "search" at bounding box center [190, 93] width 48 height 10
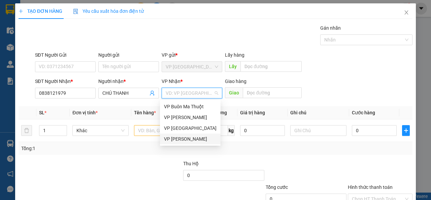
click at [188, 140] on div "VP [PERSON_NAME]" at bounding box center [190, 138] width 53 height 7
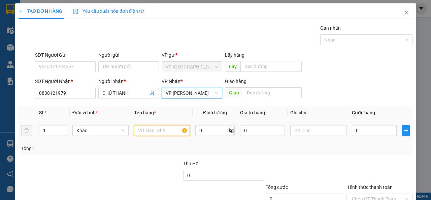
click at [148, 129] on input "text" at bounding box center [162, 130] width 56 height 11
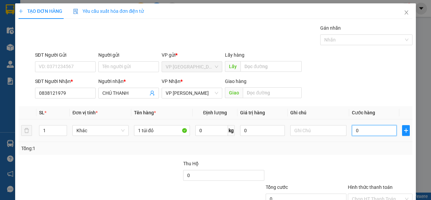
click at [373, 133] on input "0" at bounding box center [374, 130] width 45 height 11
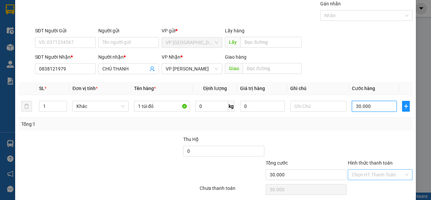
scroll to position [50, 0]
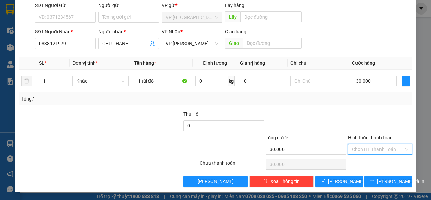
click at [368, 146] on input "Hình thức thanh toán" at bounding box center [378, 149] width 52 height 10
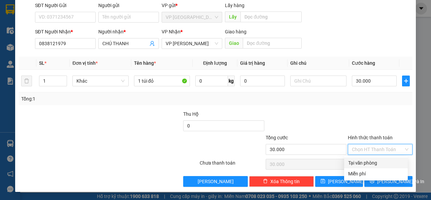
click at [369, 167] on div "Tại văn phòng" at bounding box center [376, 162] width 64 height 11
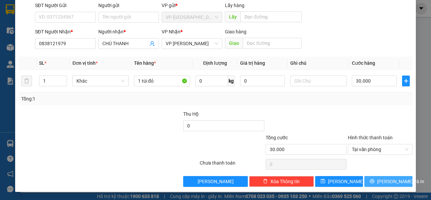
drag, startPoint x: 378, startPoint y: 181, endPoint x: 384, endPoint y: 174, distance: 9.1
click at [378, 181] on button "[PERSON_NAME] và In" at bounding box center [388, 181] width 48 height 11
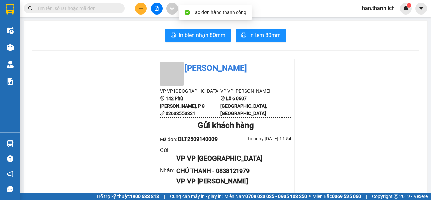
click at [267, 29] on button "In tem 80mm" at bounding box center [261, 35] width 51 height 13
click at [141, 11] on button at bounding box center [141, 9] width 12 height 12
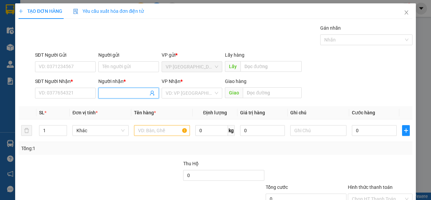
click at [128, 94] on input "Người nhận *" at bounding box center [125, 92] width 46 height 7
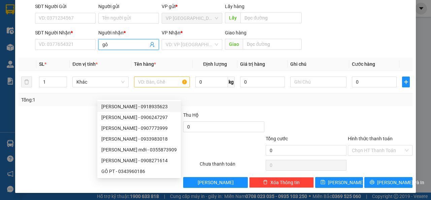
scroll to position [50, 0]
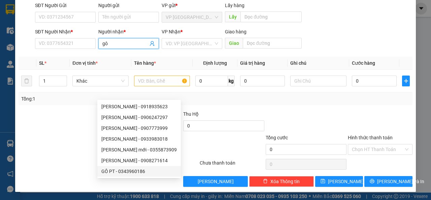
click at [124, 171] on div "GÔ PT - 0343960186" at bounding box center [138, 170] width 75 height 7
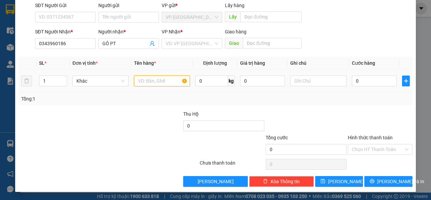
click at [156, 83] on input "text" at bounding box center [162, 80] width 56 height 11
click at [150, 77] on input "text" at bounding box center [162, 80] width 56 height 11
drag, startPoint x: 184, startPoint y: 48, endPoint x: 183, endPoint y: 52, distance: 3.4
click at [184, 48] on div "VD: VP [GEOGRAPHIC_DATA]" at bounding box center [192, 43] width 61 height 11
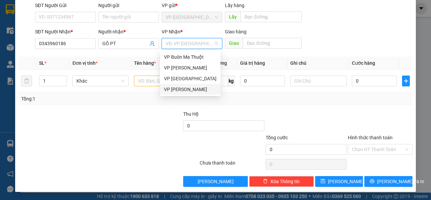
click at [175, 90] on div "VP [PERSON_NAME]" at bounding box center [190, 89] width 53 height 7
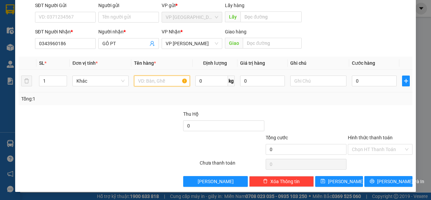
click at [143, 79] on input "text" at bounding box center [162, 80] width 56 height 11
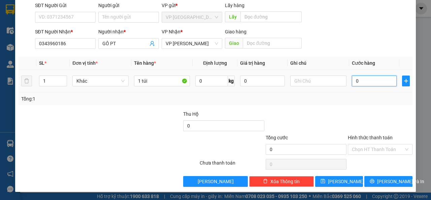
click at [373, 79] on input "0" at bounding box center [374, 80] width 45 height 11
click at [389, 146] on input "Hình thức thanh toán" at bounding box center [378, 149] width 52 height 10
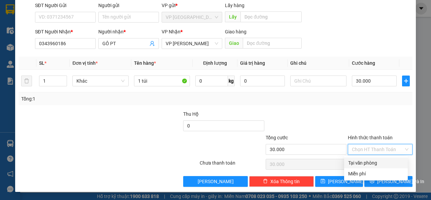
click at [379, 165] on div "Tại văn phòng" at bounding box center [376, 162] width 56 height 7
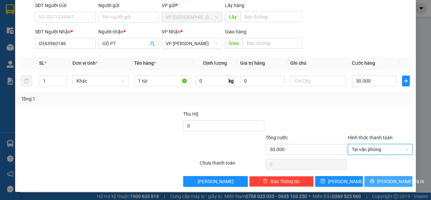
drag, startPoint x: 376, startPoint y: 179, endPoint x: 373, endPoint y: 171, distance: 8.0
click at [376, 178] on button "[PERSON_NAME] và In" at bounding box center [388, 181] width 48 height 11
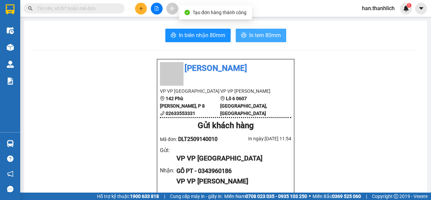
click at [250, 36] on span "In tem 80mm" at bounding box center [265, 35] width 32 height 8
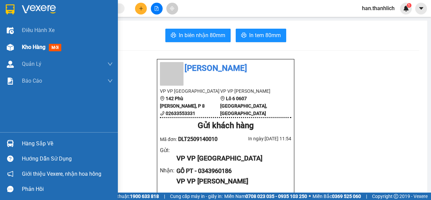
click at [7, 47] on img at bounding box center [10, 47] width 7 height 7
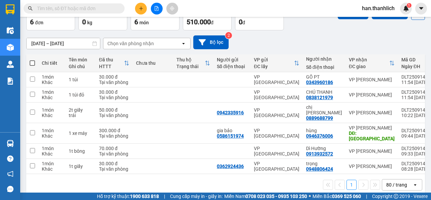
scroll to position [42, 0]
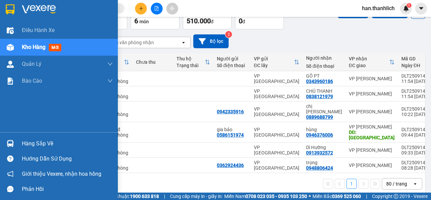
click at [27, 148] on div "Hàng sắp về" at bounding box center [67, 143] width 91 height 10
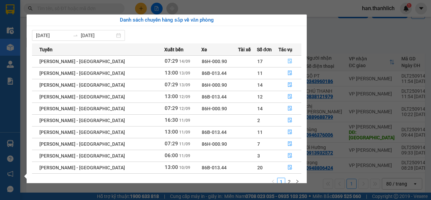
click at [291, 58] on button "button" at bounding box center [290, 61] width 22 height 11
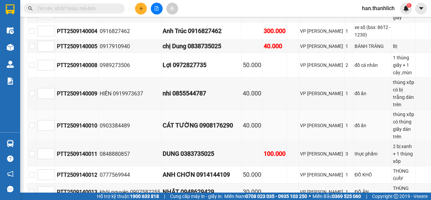
scroll to position [363, 0]
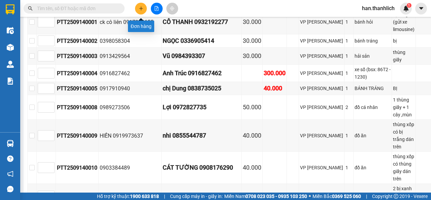
click at [143, 10] on icon "plus" at bounding box center [141, 8] width 5 height 5
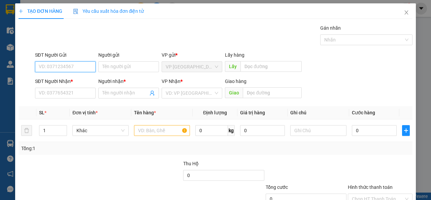
click at [57, 67] on input "SĐT Người Gửi" at bounding box center [65, 66] width 61 height 11
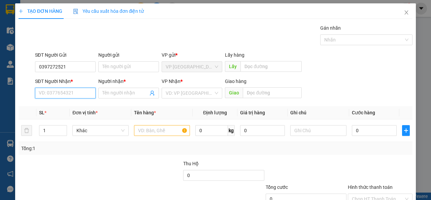
click at [77, 93] on input "SĐT Người Nhận *" at bounding box center [65, 93] width 61 height 11
click at [117, 98] on div "Người nhận * Tên người nhận" at bounding box center [128, 89] width 61 height 24
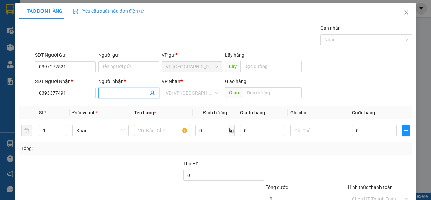
click at [116, 96] on input "Người nhận *" at bounding box center [125, 92] width 46 height 7
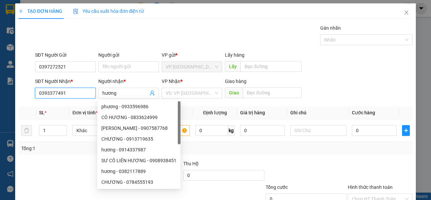
click at [44, 89] on input "0393377491" at bounding box center [65, 93] width 61 height 11
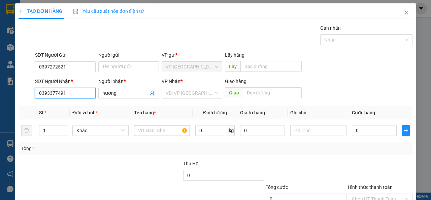
click at [46, 94] on input "0393377491" at bounding box center [65, 93] width 61 height 11
drag, startPoint x: 170, startPoint y: 94, endPoint x: 166, endPoint y: 123, distance: 29.9
click at [170, 95] on input "search" at bounding box center [190, 93] width 48 height 10
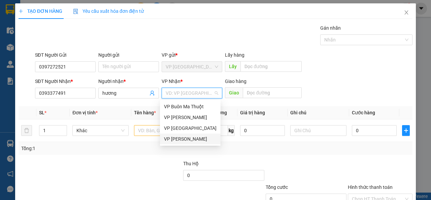
click at [170, 136] on div "VP [PERSON_NAME]" at bounding box center [190, 138] width 53 height 7
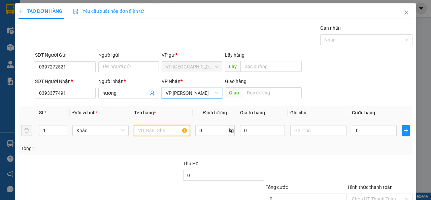
click at [151, 128] on input "text" at bounding box center [162, 130] width 56 height 11
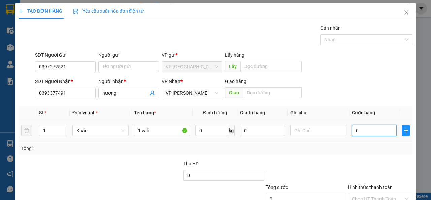
click at [357, 131] on input "0" at bounding box center [374, 130] width 45 height 11
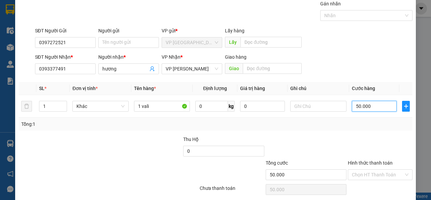
scroll to position [50, 0]
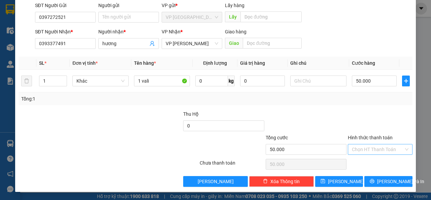
click at [365, 149] on input "Hình thức thanh toán" at bounding box center [378, 149] width 52 height 10
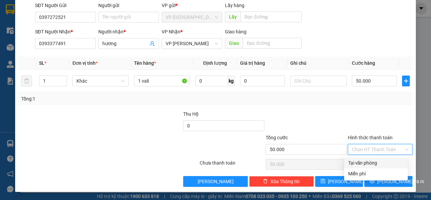
click at [394, 163] on div "Tại văn phòng" at bounding box center [376, 162] width 56 height 7
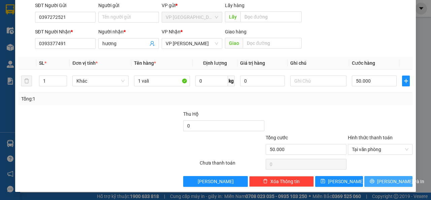
click at [383, 182] on span "[PERSON_NAME] và In" at bounding box center [400, 180] width 47 height 7
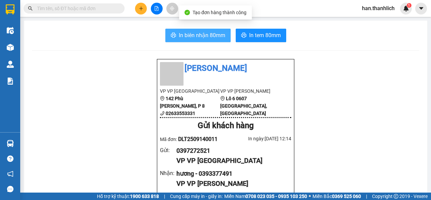
drag, startPoint x: 204, startPoint y: 36, endPoint x: 195, endPoint y: 36, distance: 9.8
click at [204, 36] on span "In biên nhận 80mm" at bounding box center [202, 35] width 46 height 8
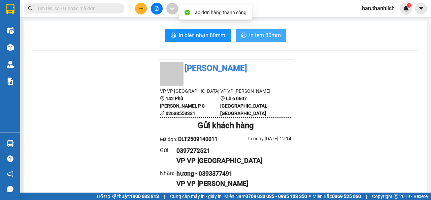
click at [276, 37] on span "In tem 80mm" at bounding box center [265, 35] width 32 height 8
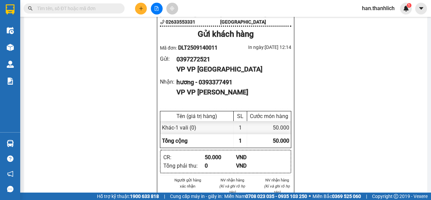
scroll to position [101, 0]
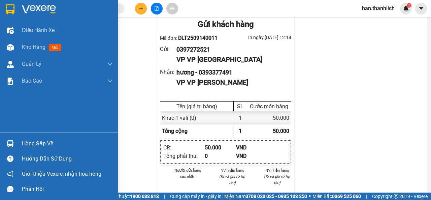
click at [22, 145] on div "Hàng sắp về" at bounding box center [59, 143] width 118 height 15
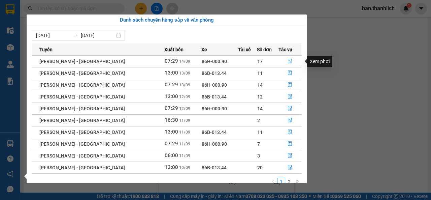
click at [284, 63] on button "button" at bounding box center [290, 61] width 22 height 11
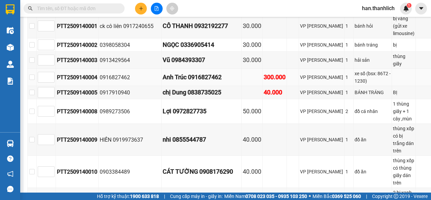
scroll to position [370, 0]
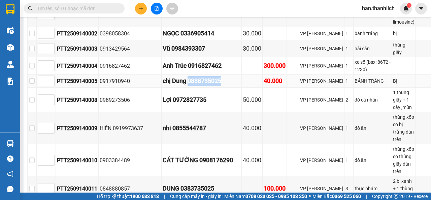
drag, startPoint x: 232, startPoint y: 104, endPoint x: 198, endPoint y: 108, distance: 34.6
click at [198, 86] on div "chị Dung 0838735025" at bounding box center [202, 80] width 78 height 9
copy div "0838735025"
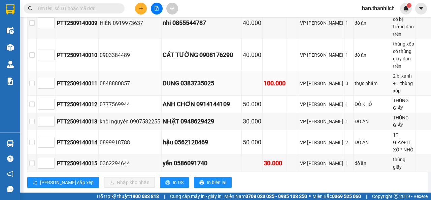
scroll to position [464, 0]
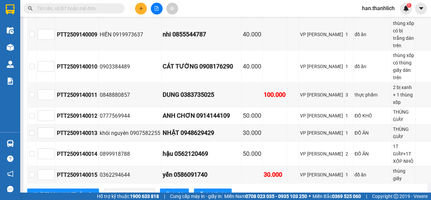
click at [99, 8] on input "text" at bounding box center [76, 8] width 79 height 7
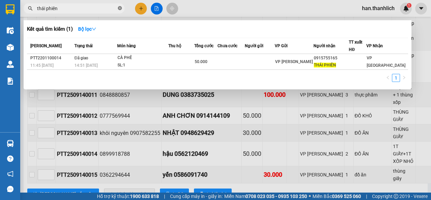
click at [118, 9] on icon "close-circle" at bounding box center [120, 8] width 4 height 4
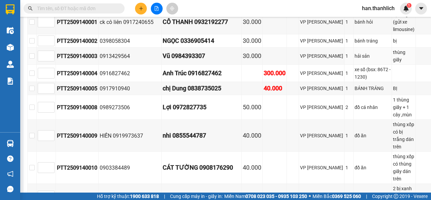
scroll to position [296, 0]
